Goal: Check status: Check status

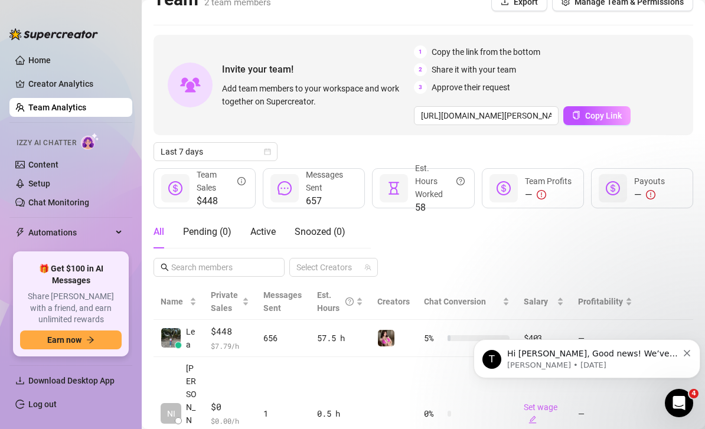
scroll to position [19, 0]
click at [683, 360] on div "T Hi [PERSON_NAME], Good news! We’ve just launched our Referral Program 🚀 Invit…" at bounding box center [586, 359] width 209 height 24
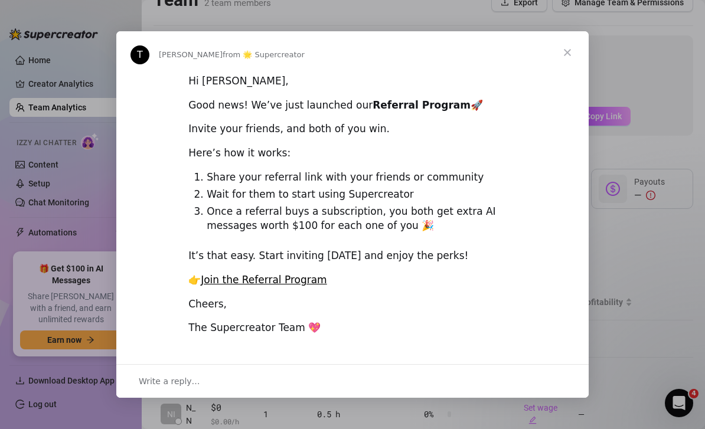
scroll to position [0, 0]
click at [571, 53] on span "Close" at bounding box center [567, 52] width 42 height 42
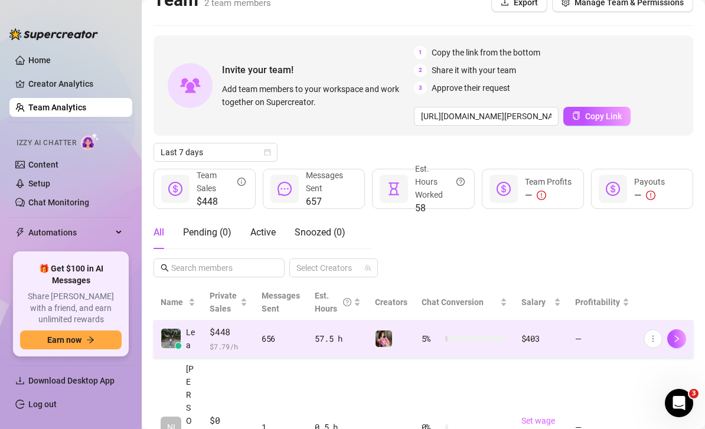
click at [283, 342] on div "656" at bounding box center [280, 338] width 39 height 13
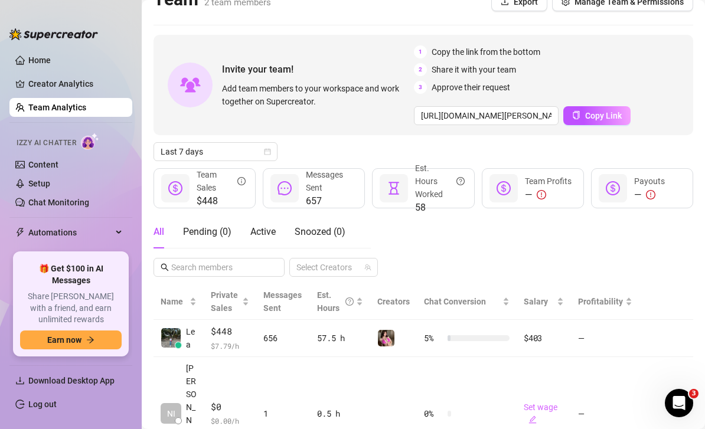
scroll to position [19, 0]
click at [267, 155] on icon "calendar" at bounding box center [267, 152] width 7 height 7
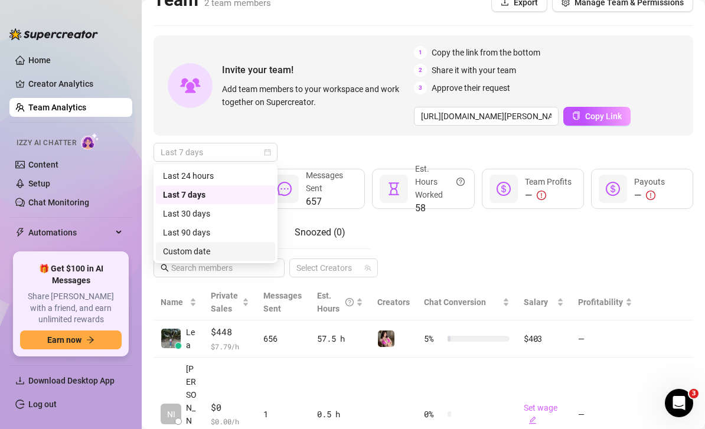
click at [232, 248] on div "Custom date" at bounding box center [215, 251] width 105 height 13
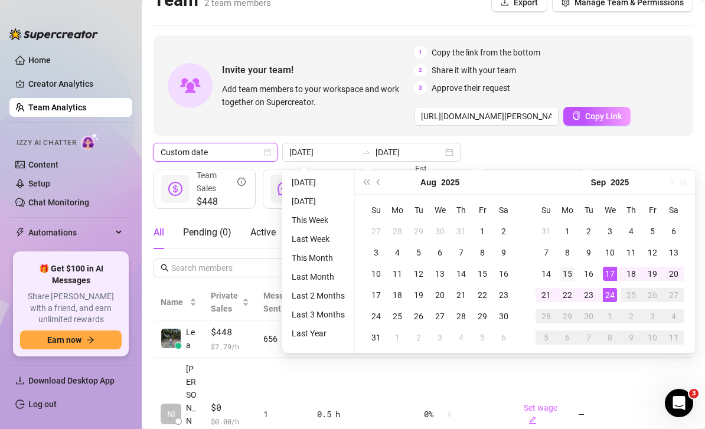
type input "[DATE]"
click at [568, 272] on div "15" at bounding box center [567, 274] width 14 height 14
click at [610, 294] on div "24" at bounding box center [610, 295] width 14 height 14
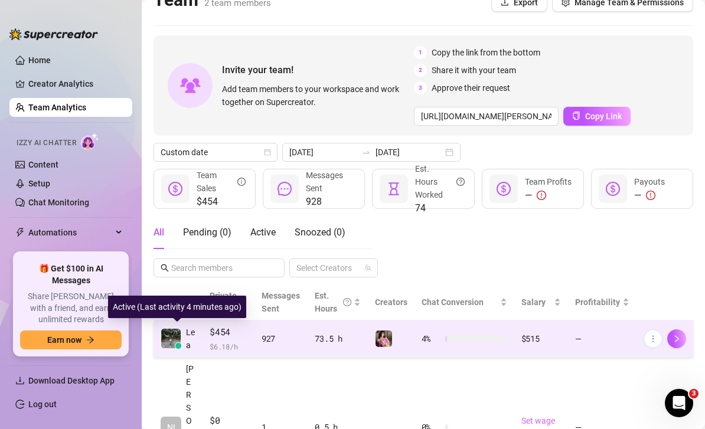
click at [222, 335] on span "$454" at bounding box center [229, 332] width 38 height 14
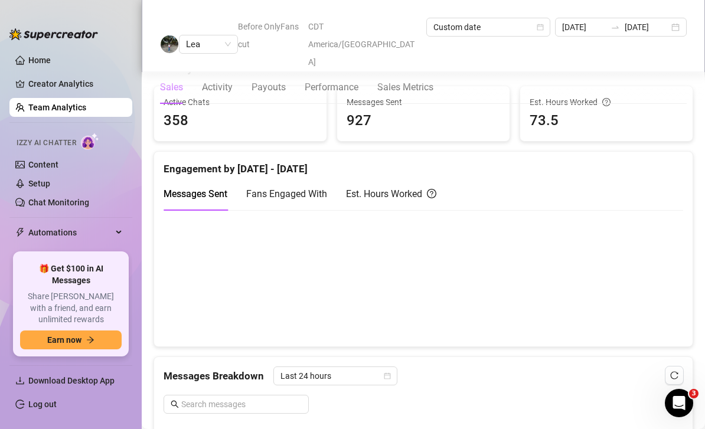
scroll to position [490, 0]
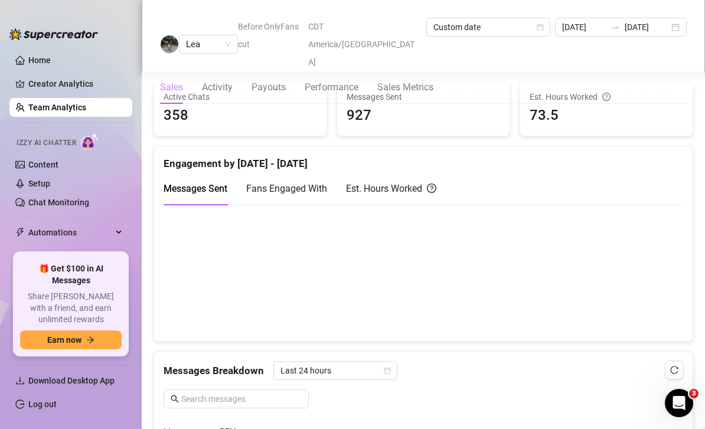
click at [464, 276] on canvas at bounding box center [422, 273] width 519 height 118
click at [506, 279] on canvas at bounding box center [422, 273] width 519 height 118
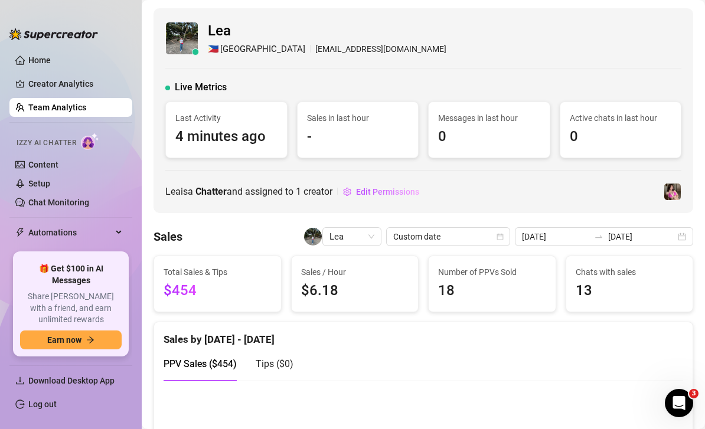
scroll to position [0, 0]
